Goal: Task Accomplishment & Management: Manage account settings

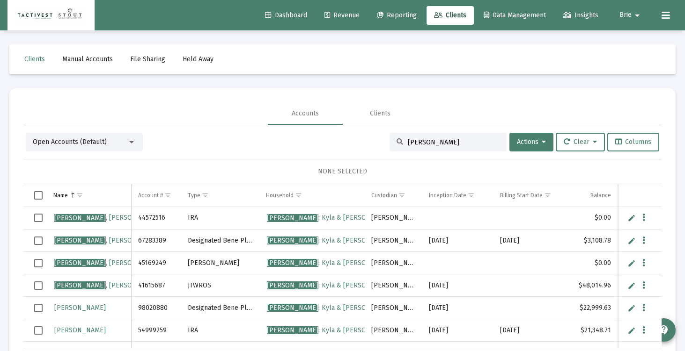
scroll to position [0, 333]
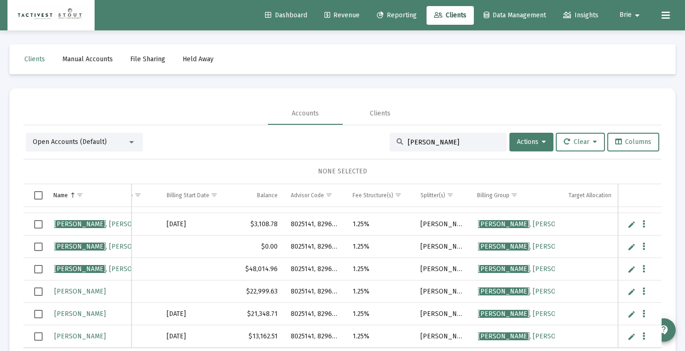
click at [428, 145] on input "[PERSON_NAME]" at bounding box center [454, 142] width 92 height 8
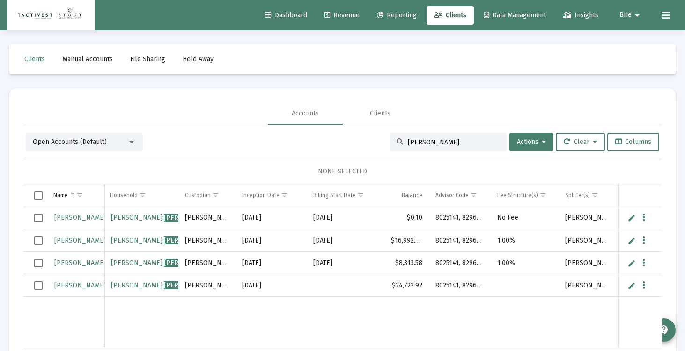
scroll to position [0, 0]
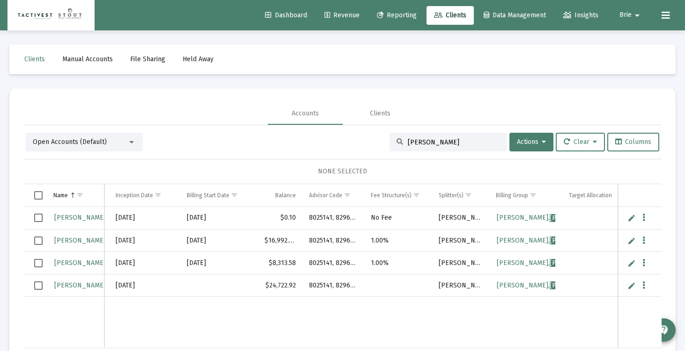
type input "[PERSON_NAME]"
click at [107, 288] on span "[PERSON_NAME]" at bounding box center [132, 286] width 51 height 8
click at [107, 285] on span "[PERSON_NAME]" at bounding box center [132, 286] width 51 height 8
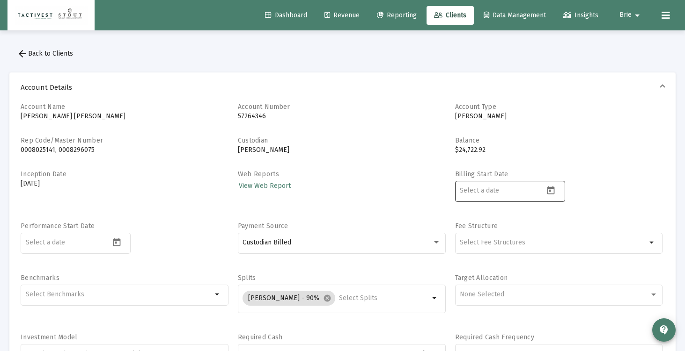
click at [522, 189] on input at bounding box center [501, 190] width 84 height 7
click at [551, 188] on icon "Open calendar" at bounding box center [550, 190] width 7 height 8
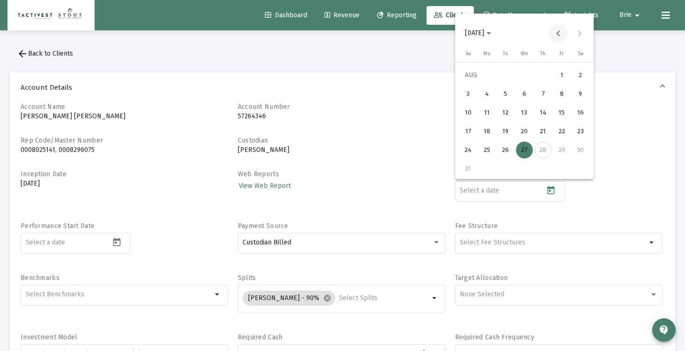
click at [557, 34] on button "Previous month" at bounding box center [557, 33] width 19 height 19
click at [544, 114] on div "10" at bounding box center [542, 112] width 17 height 17
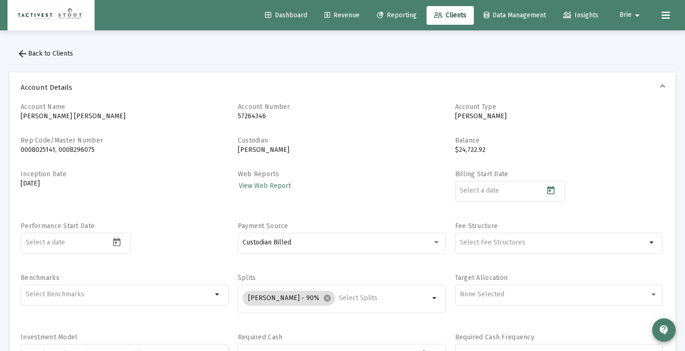
type input "[DATE]"
click at [412, 182] on div "Web Reports View Web Report" at bounding box center [342, 191] width 208 height 43
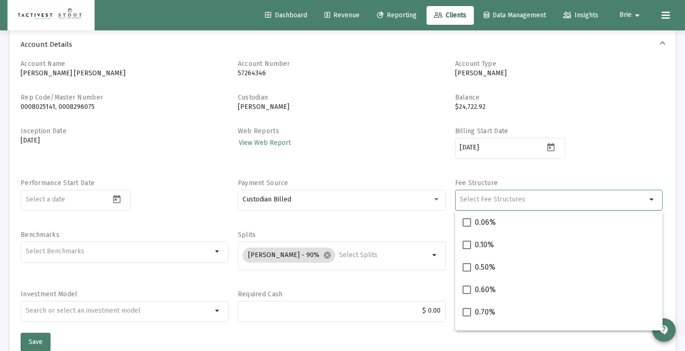
click at [500, 198] on input "Selection" at bounding box center [552, 199] width 187 height 7
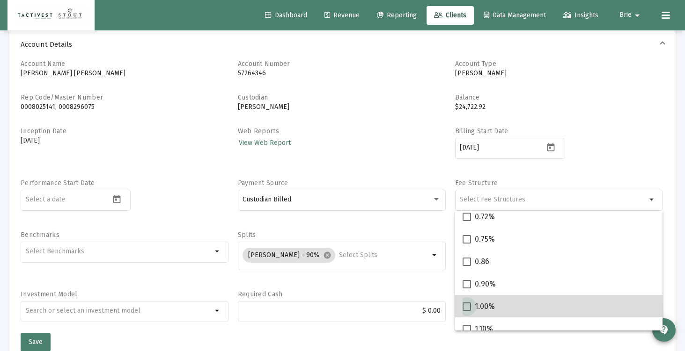
click at [467, 305] on span at bounding box center [466, 307] width 8 height 8
click at [466, 311] on input "1.00%" at bounding box center [466, 311] width 0 height 0
checkbox input "true"
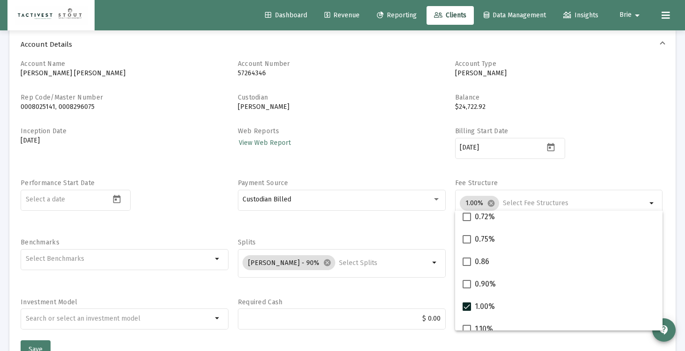
click at [415, 216] on div "Custodian Billed" at bounding box center [342, 205] width 208 height 30
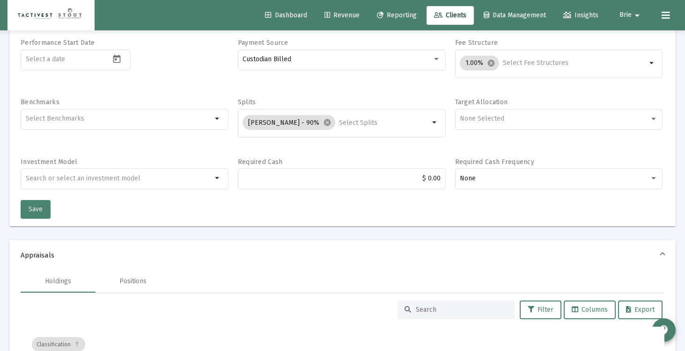
click at [36, 211] on span "Save" at bounding box center [36, 209] width 14 height 8
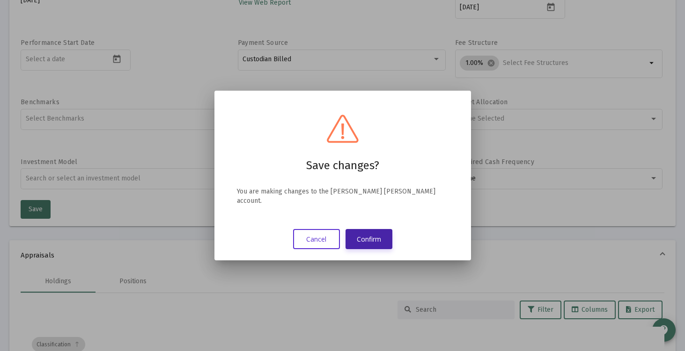
click at [366, 239] on button "Confirm" at bounding box center [368, 239] width 47 height 20
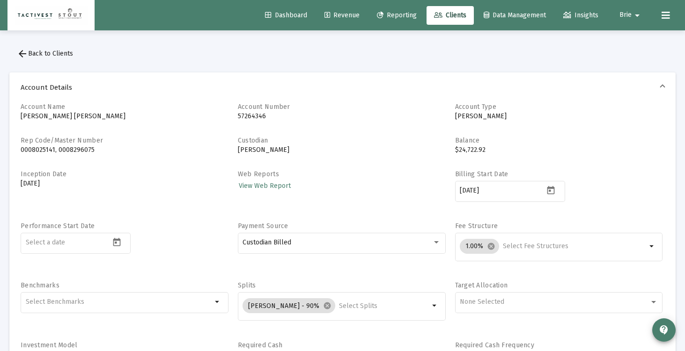
click at [77, 49] on button "arrow_back Back to Clients" at bounding box center [44, 53] width 71 height 19
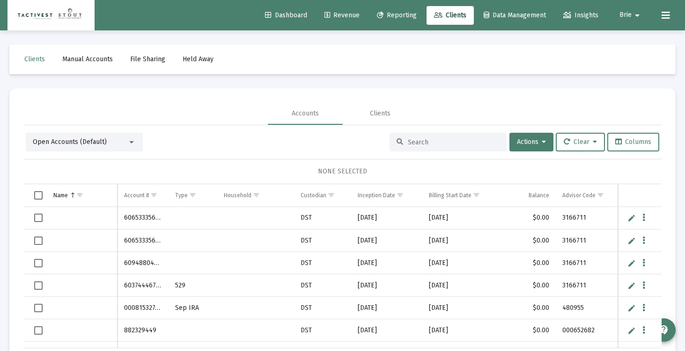
click at [441, 142] on input at bounding box center [454, 142] width 92 height 8
type input "[PERSON_NAME]"
